Goal: Transaction & Acquisition: Purchase product/service

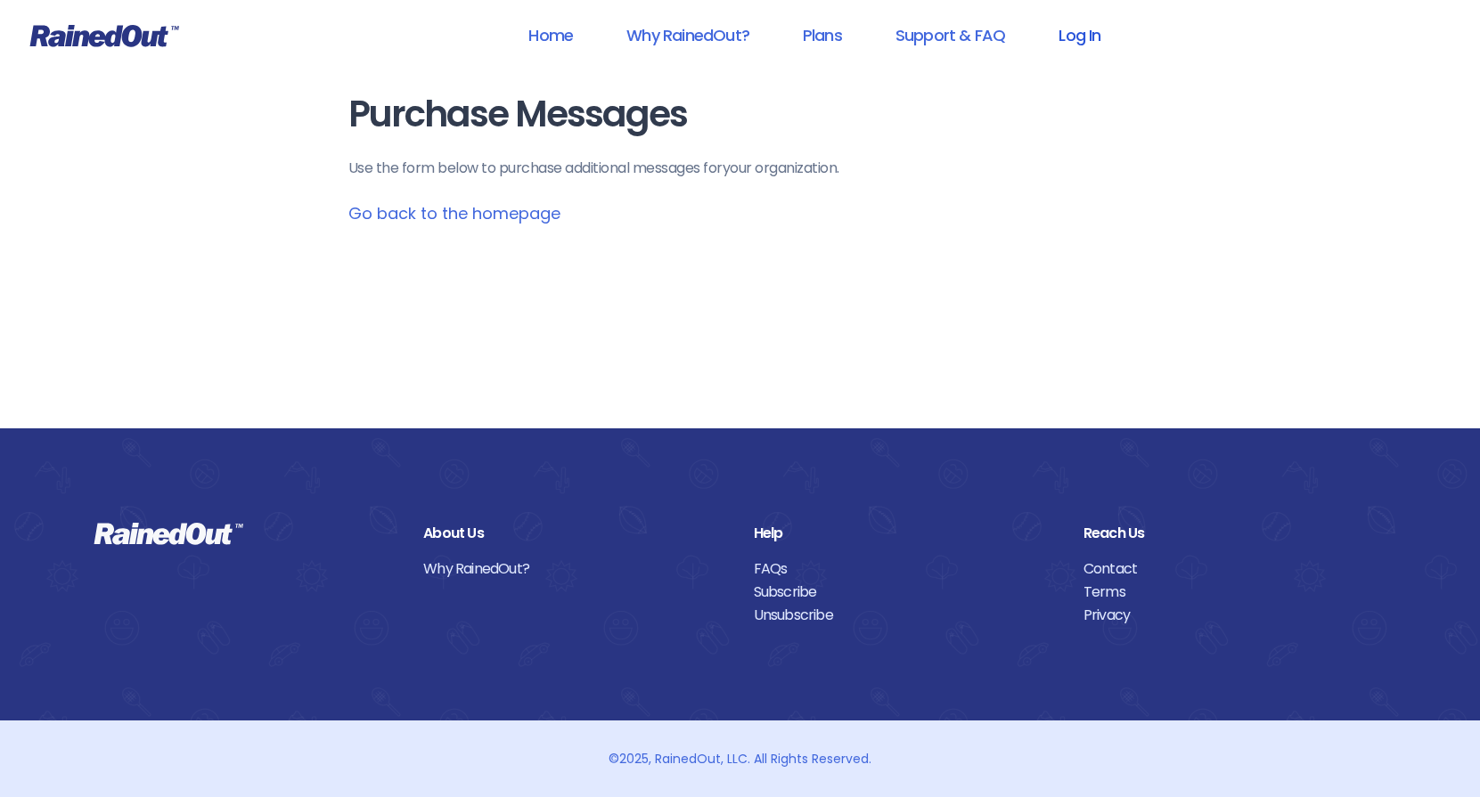
click at [1073, 29] on link "Log In" at bounding box center [1079, 35] width 88 height 40
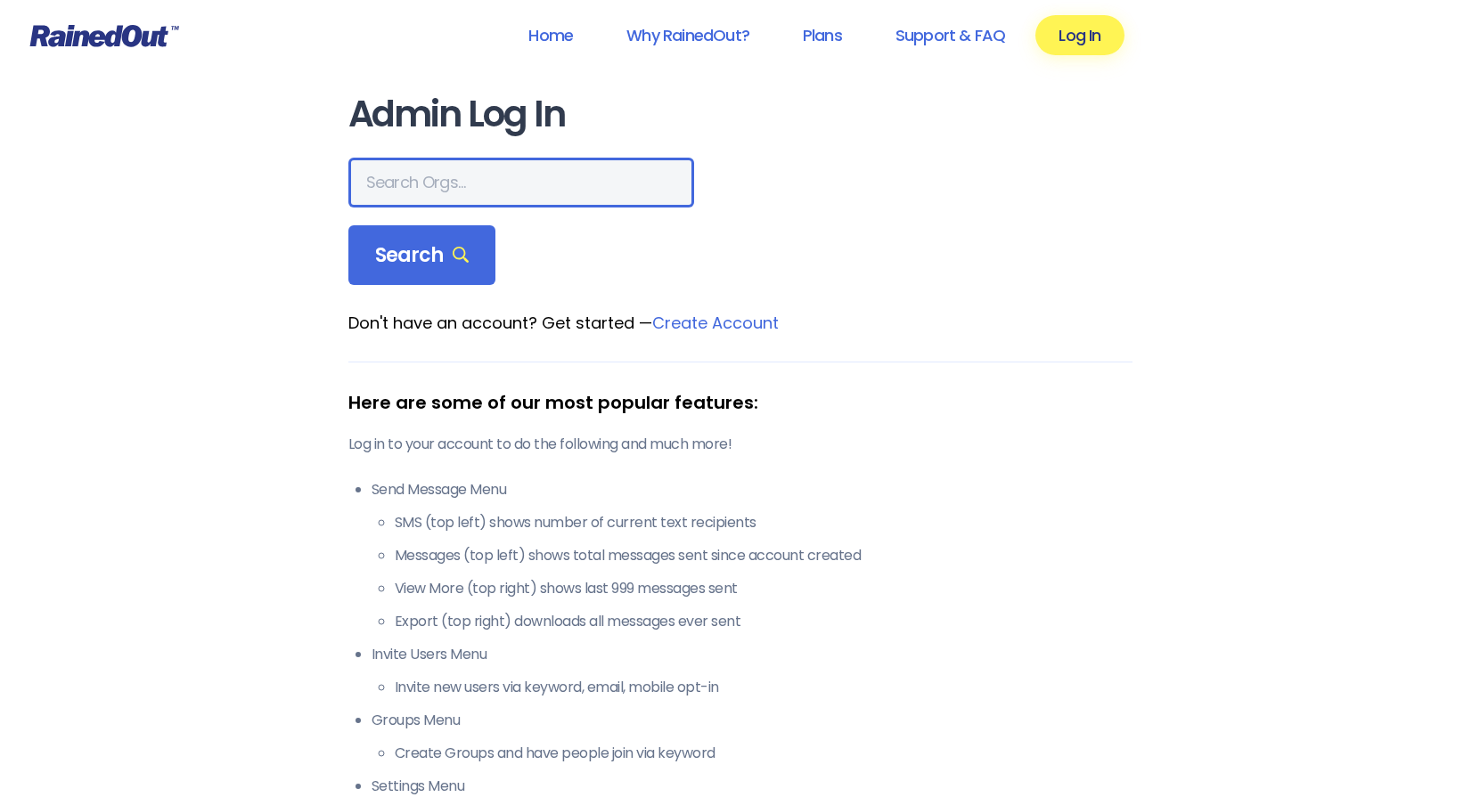
click at [452, 185] on input "text" at bounding box center [521, 183] width 346 height 50
type input "summer hill swim"
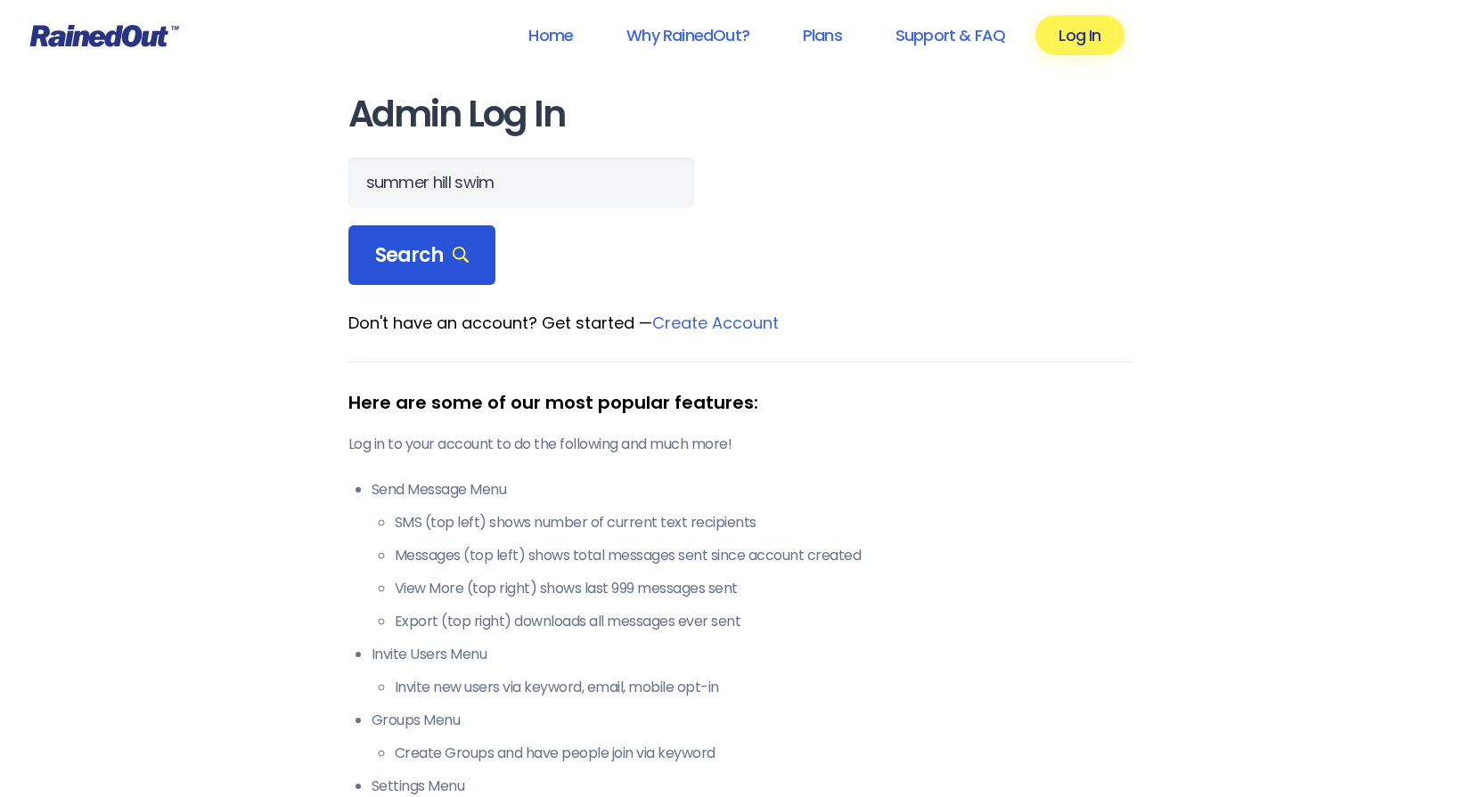
click at [382, 257] on span "Search" at bounding box center [422, 255] width 94 height 25
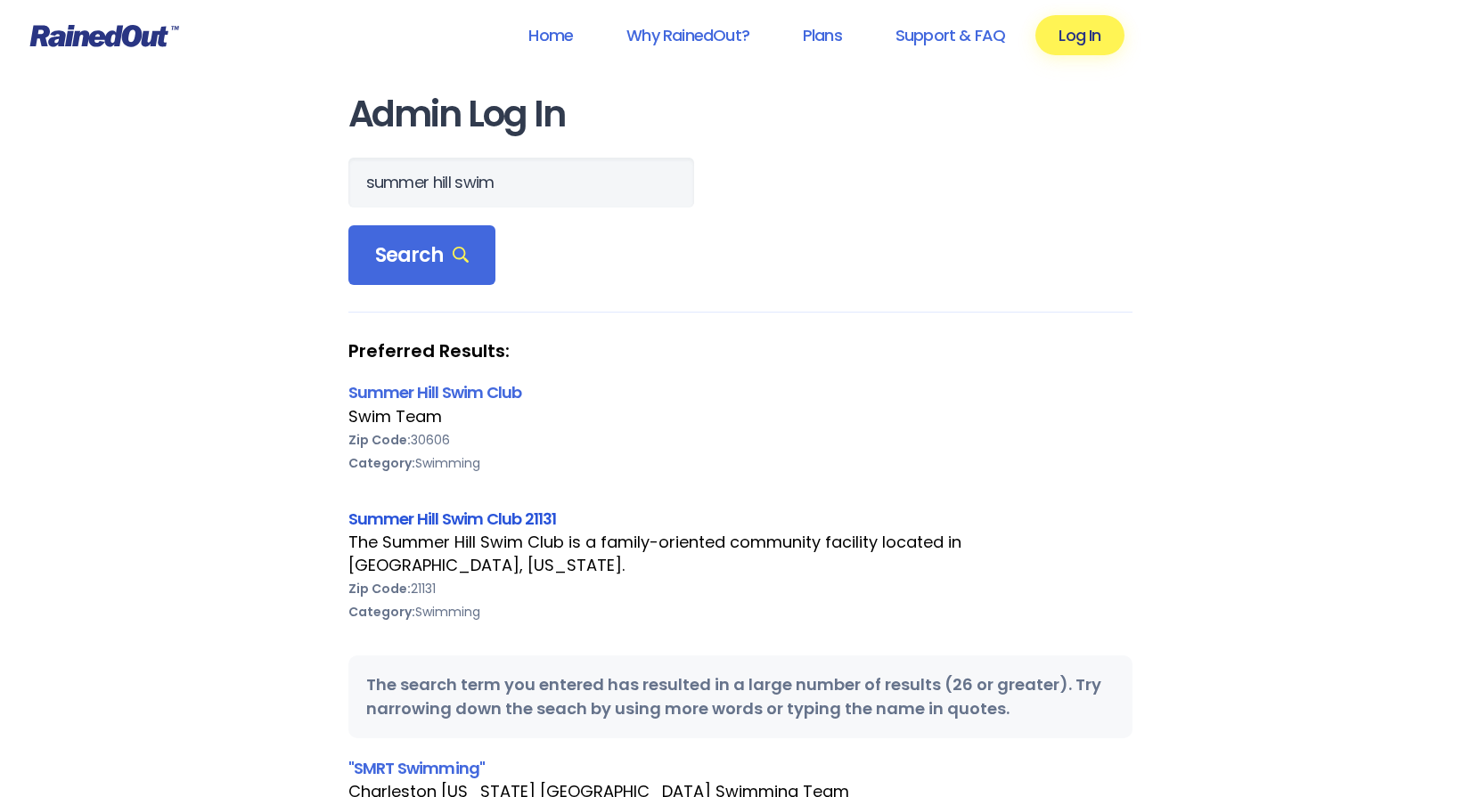
click at [459, 519] on link "Summer Hill Swim Club 21131" at bounding box center [452, 519] width 208 height 22
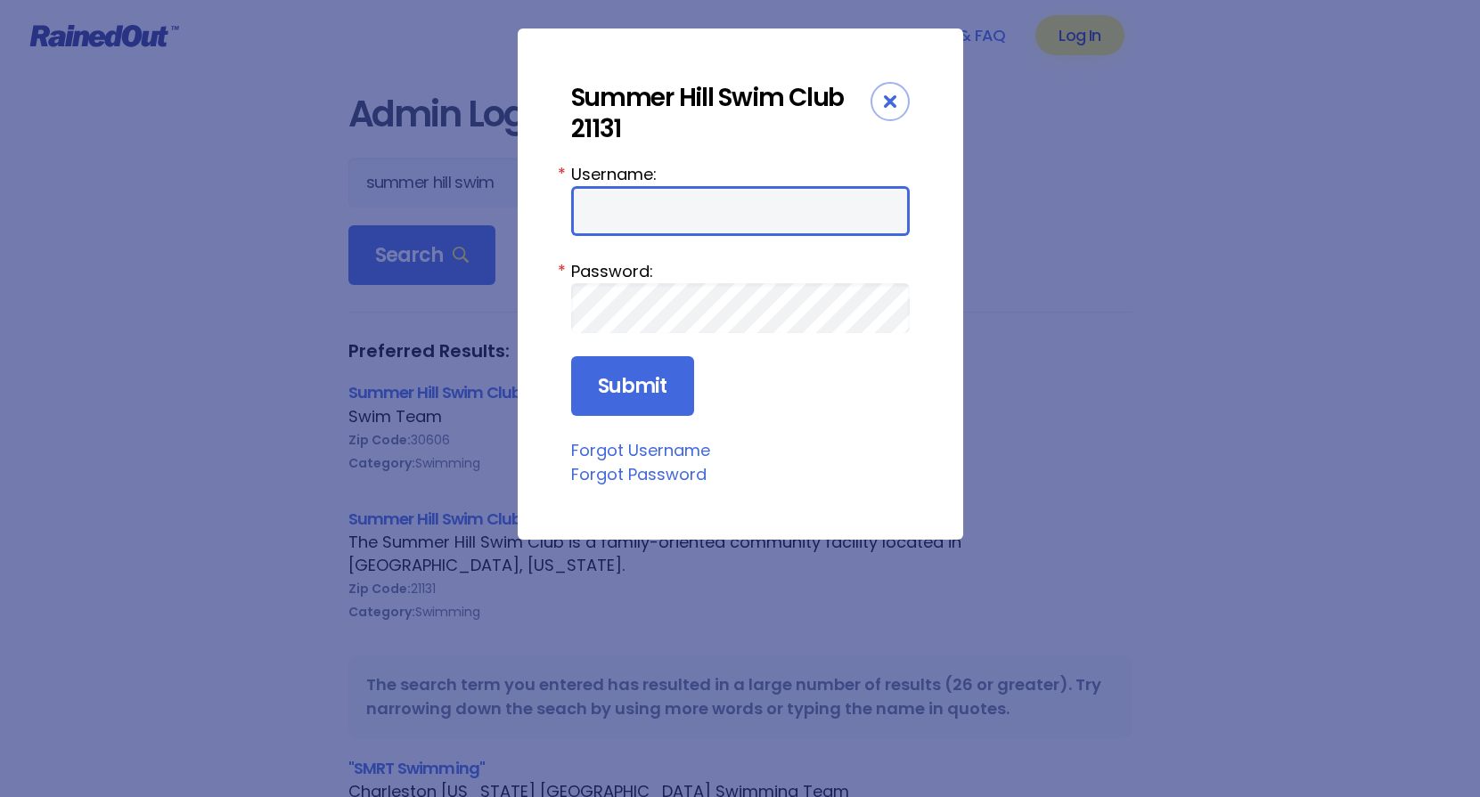
click at [691, 216] on input "Username:" at bounding box center [740, 211] width 339 height 50
click at [0, 797] on com-1password-button at bounding box center [0, 797] width 0 height 0
type input "board01.summerhillpool"
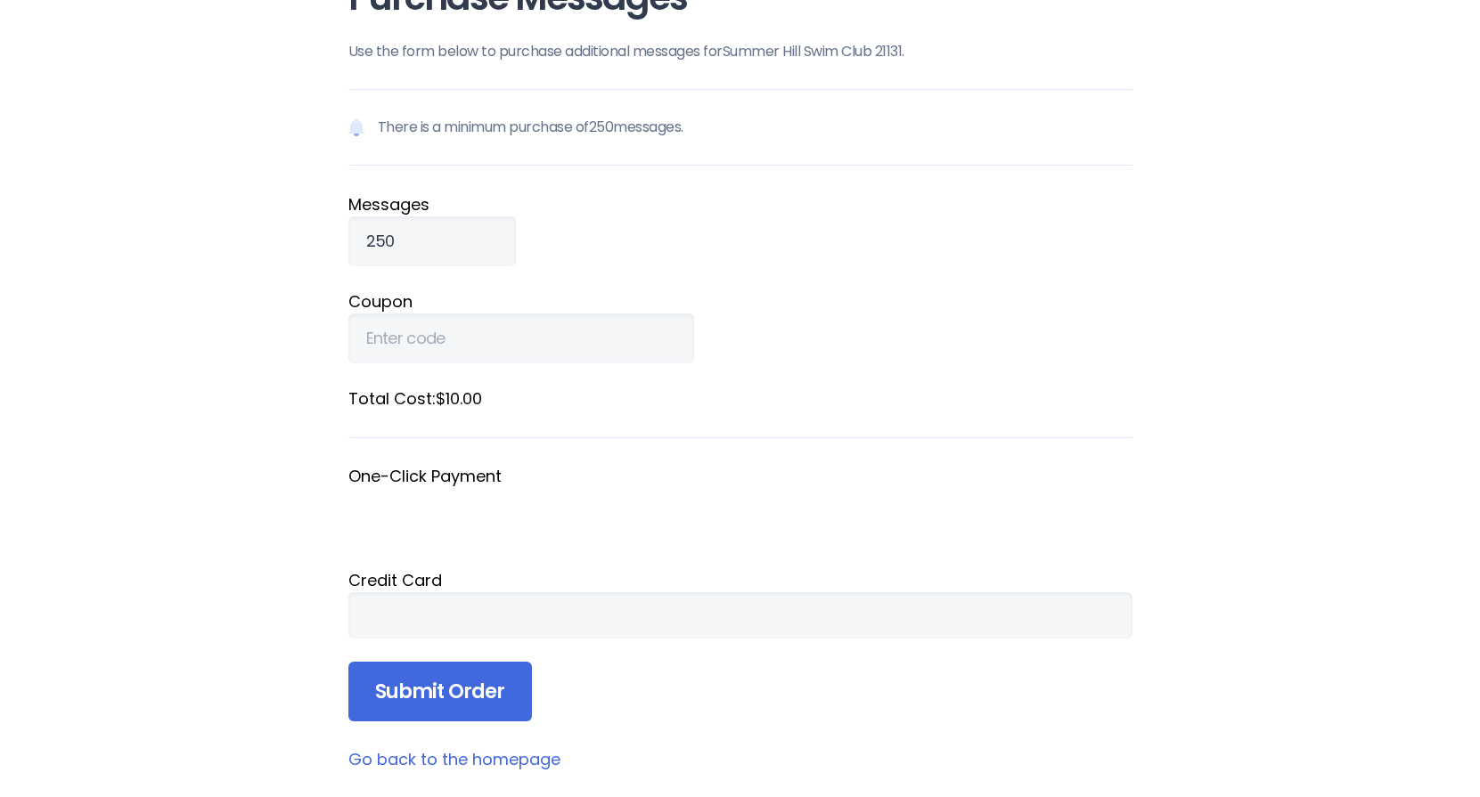
scroll to position [216, 0]
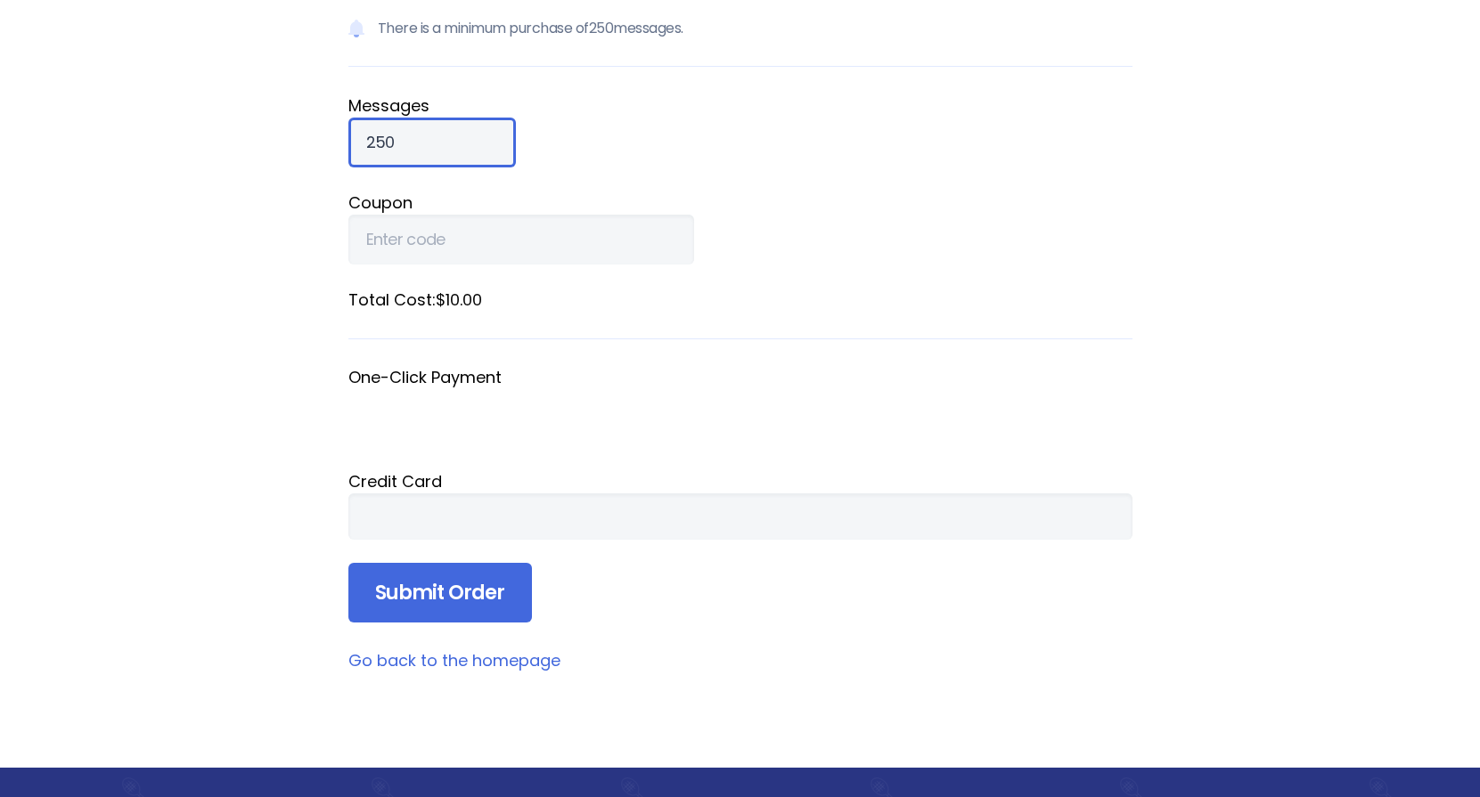
click at [388, 144] on input "250" at bounding box center [432, 143] width 168 height 50
type input "2"
type input "3500"
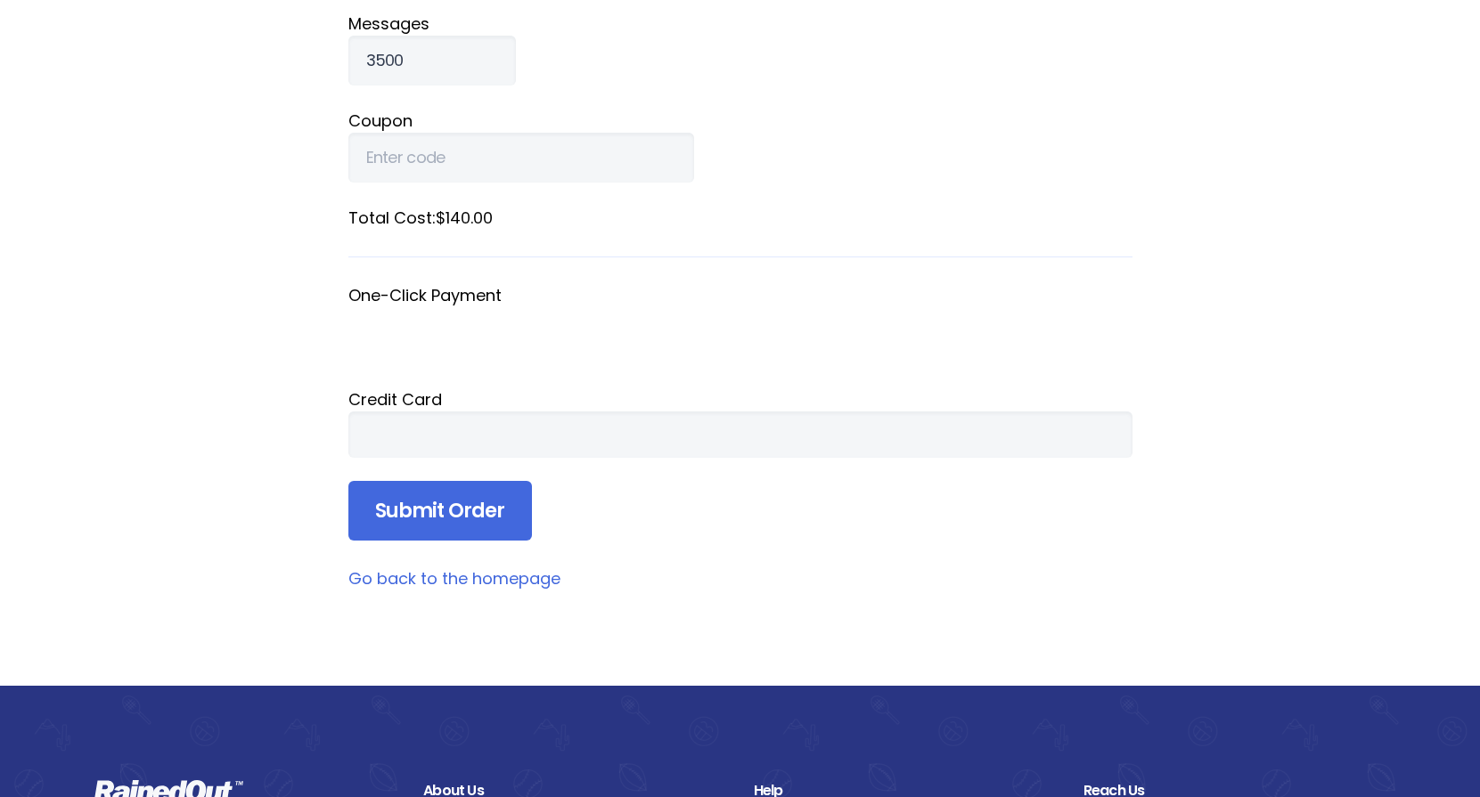
scroll to position [323, 0]
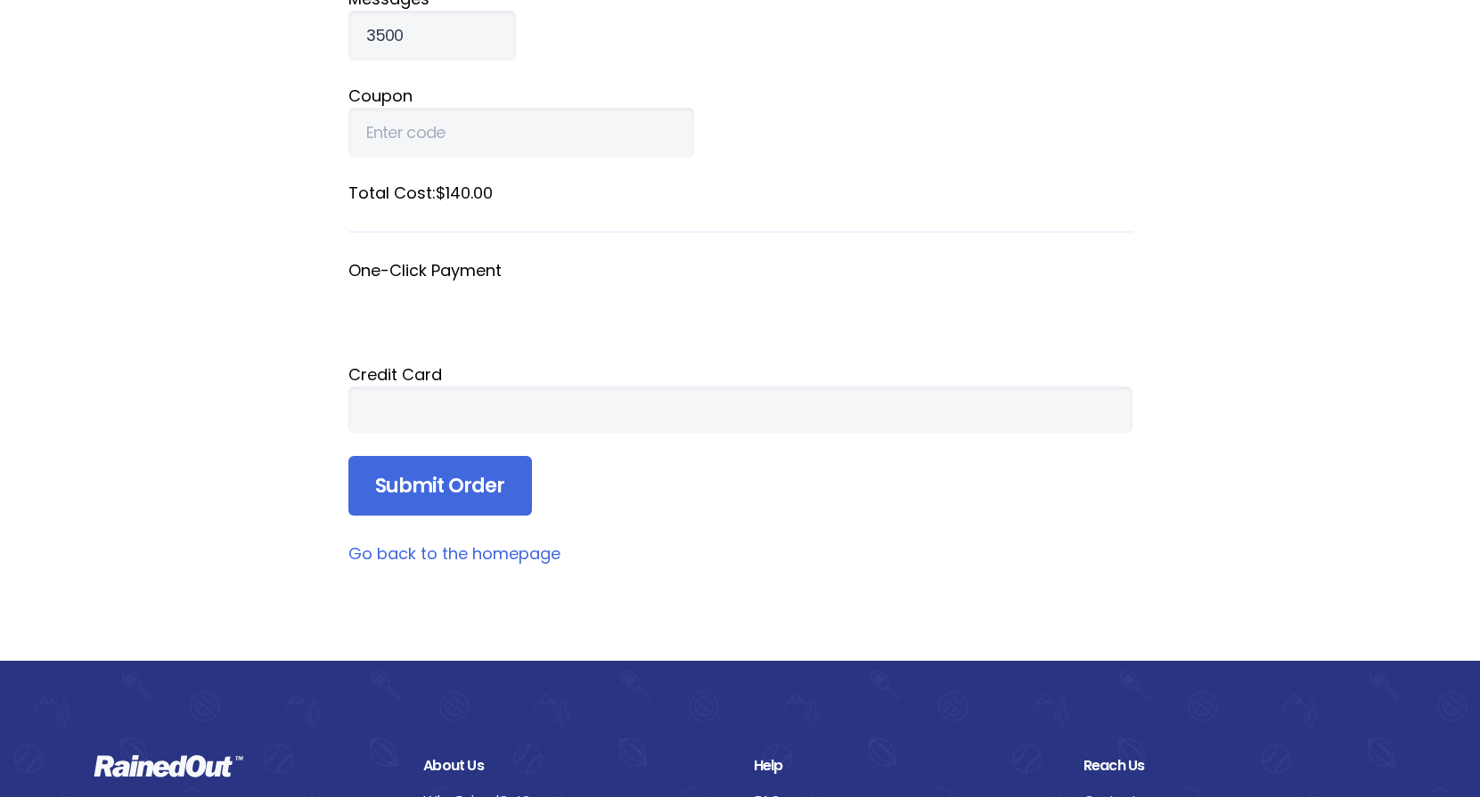
click at [741, 486] on form "There is a minimum purchase of 250 messages. Message s 3500 Coupon Total Cost: …" at bounding box center [740, 199] width 784 height 633
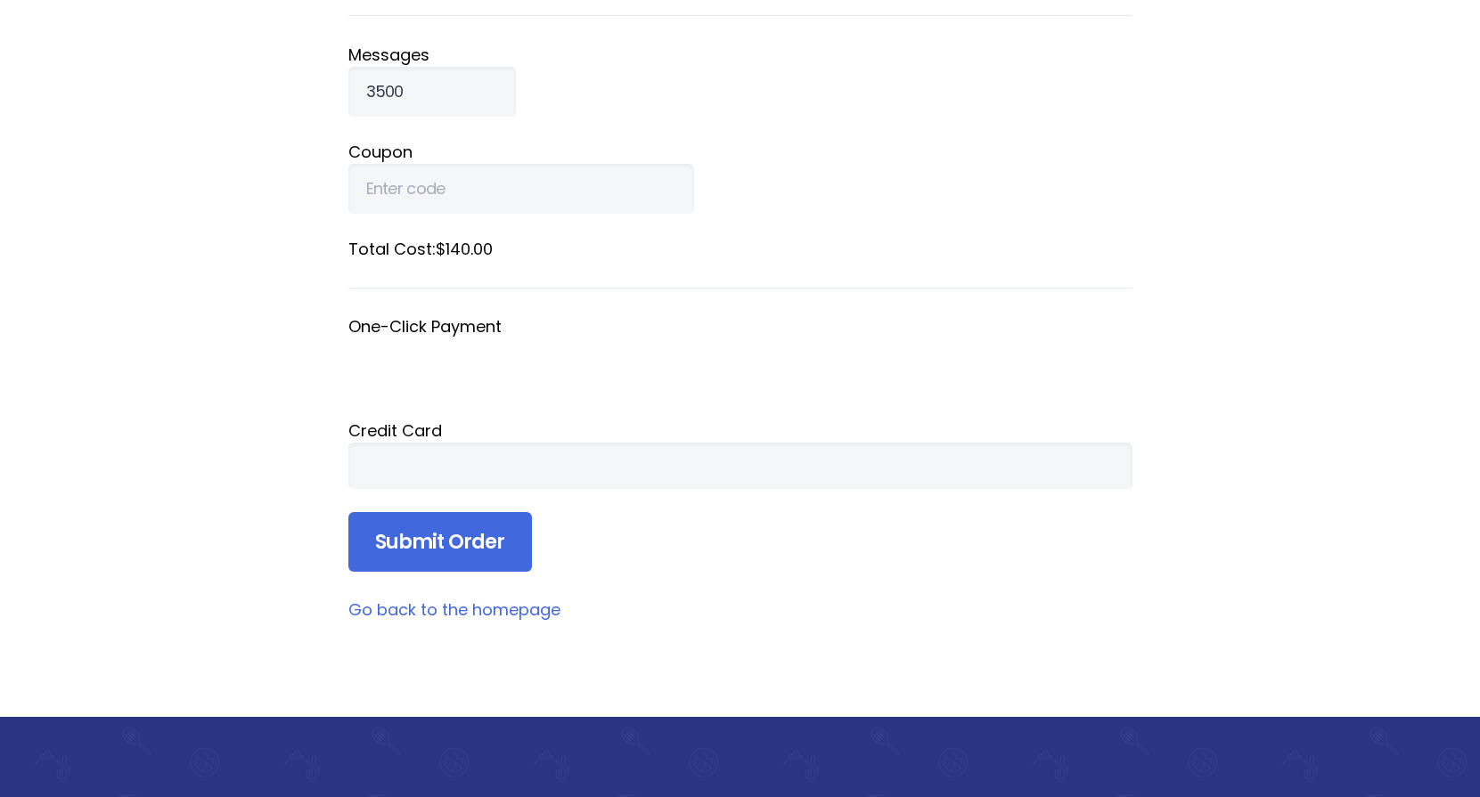
scroll to position [272, 0]
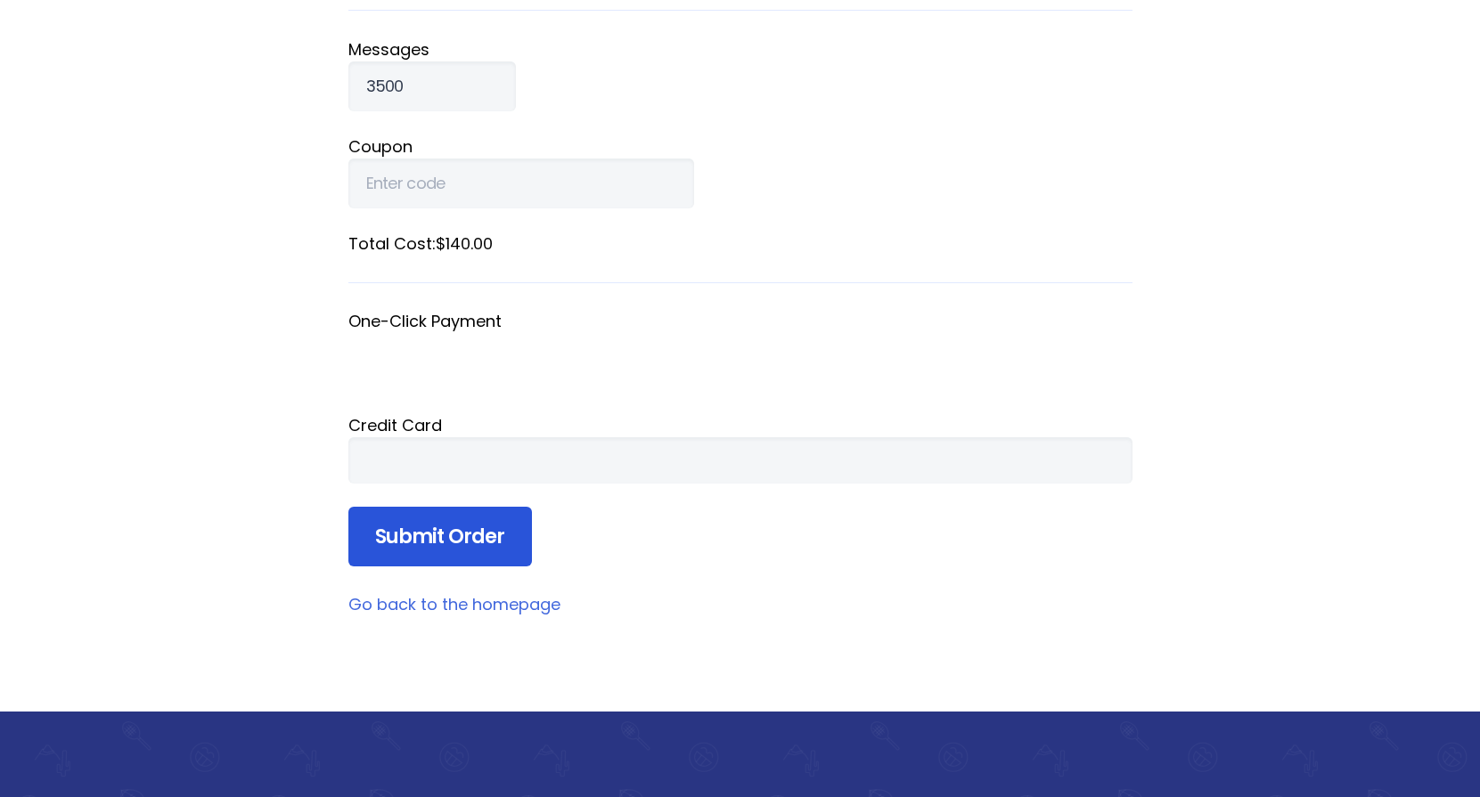
click at [415, 545] on input "Submit Order" at bounding box center [440, 537] width 184 height 61
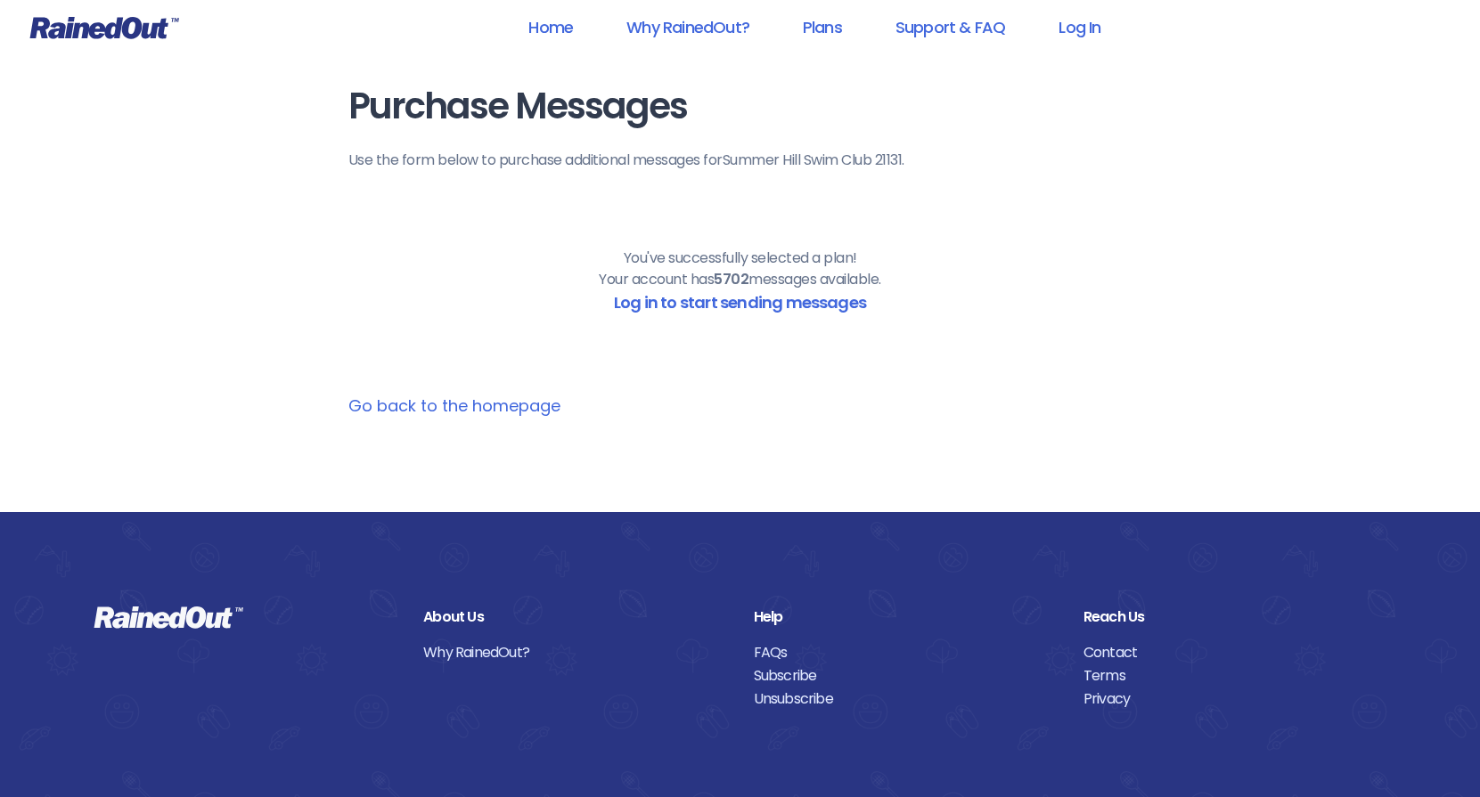
scroll to position [0, 0]
